Goal: Navigation & Orientation: Understand site structure

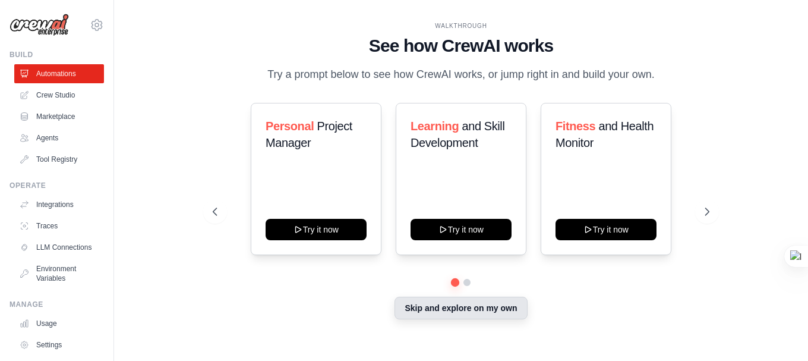
click at [461, 311] on button "Skip and explore on my own" at bounding box center [461, 307] width 132 height 23
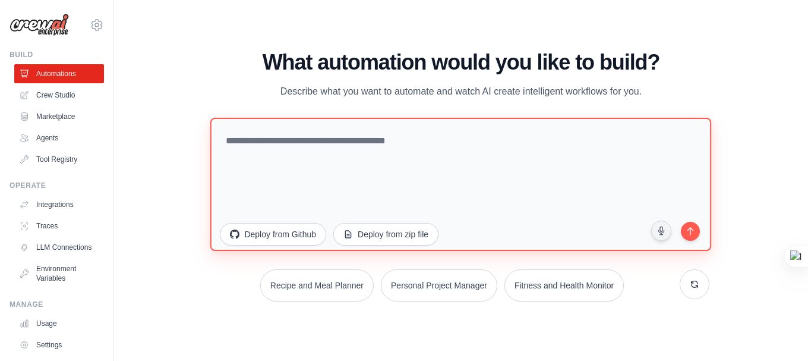
click at [324, 153] on textarea at bounding box center [460, 183] width 501 height 133
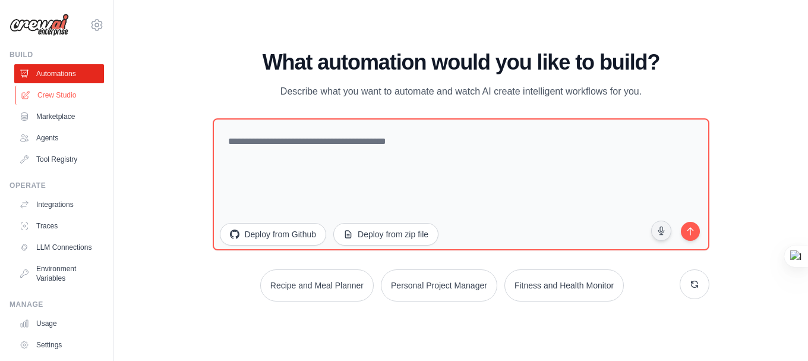
click at [70, 103] on link "Crew Studio" at bounding box center [60, 95] width 90 height 19
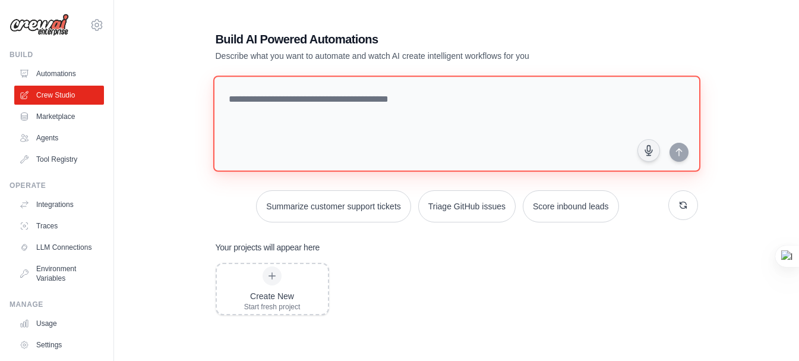
click at [378, 86] on textarea at bounding box center [456, 123] width 487 height 96
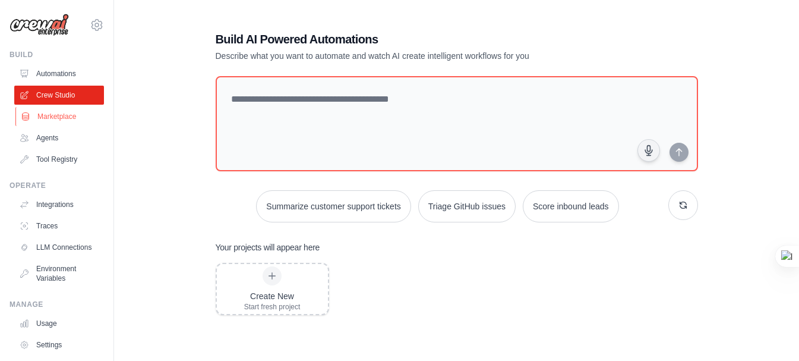
click at [73, 119] on link "Marketplace" at bounding box center [60, 116] width 90 height 19
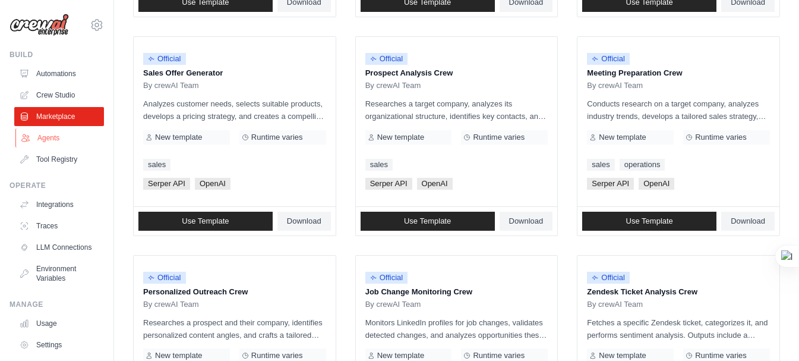
click at [73, 143] on link "Agents" at bounding box center [60, 137] width 90 height 19
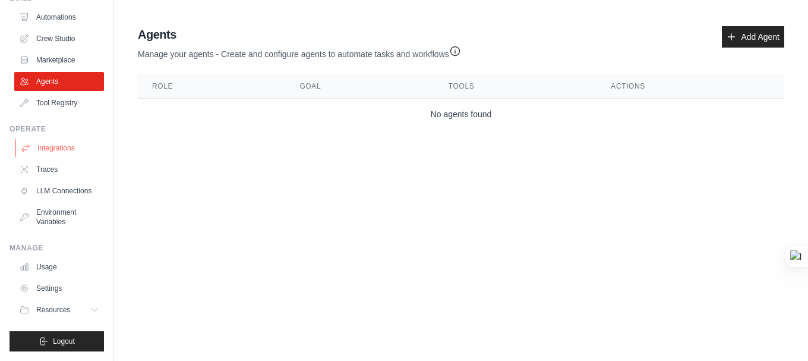
scroll to position [66, 0]
